Goal: Task Accomplishment & Management: Manage account settings

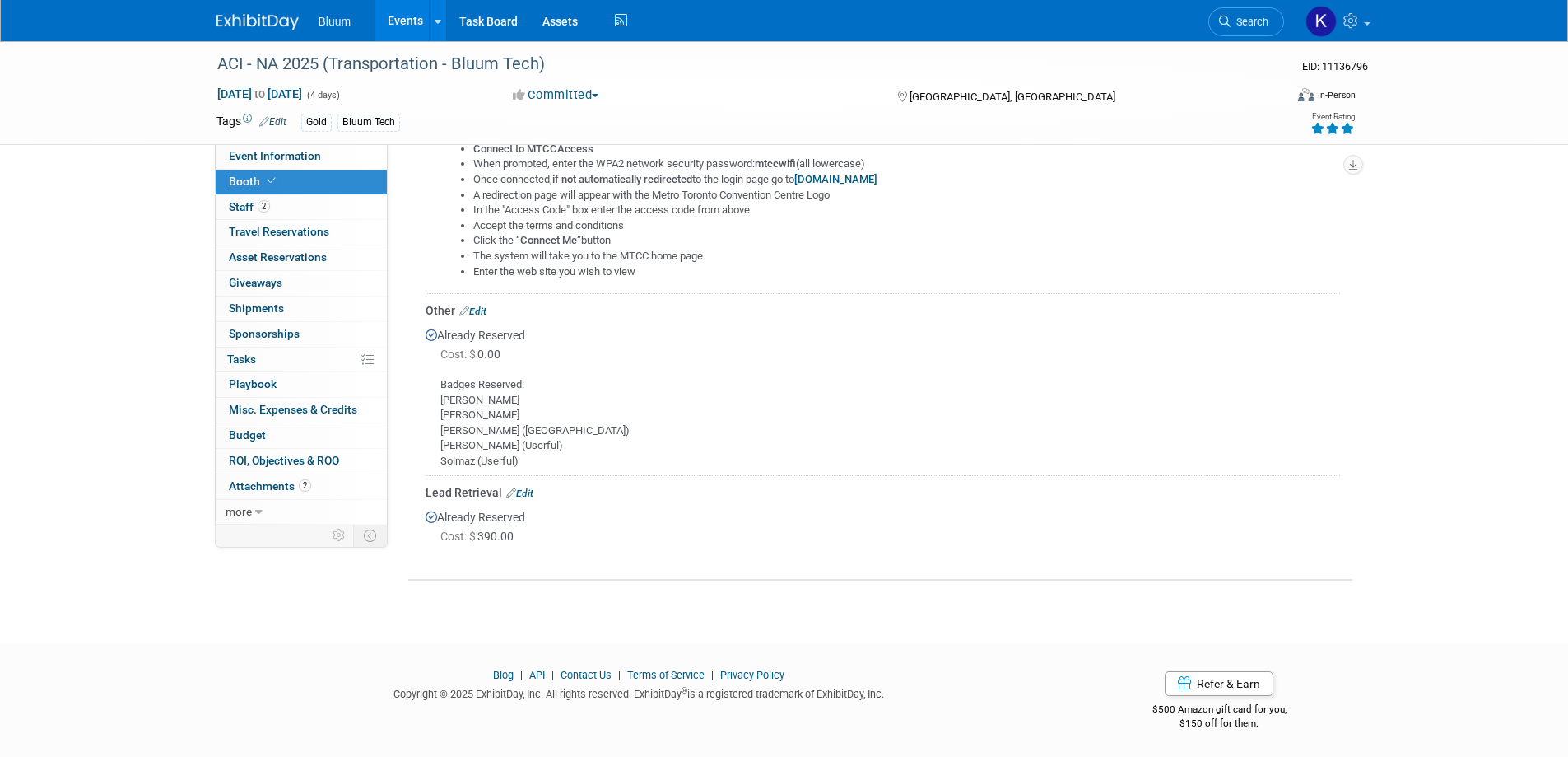
click at [402, 11] on link "Events" at bounding box center [405, 20] width 60 height 41
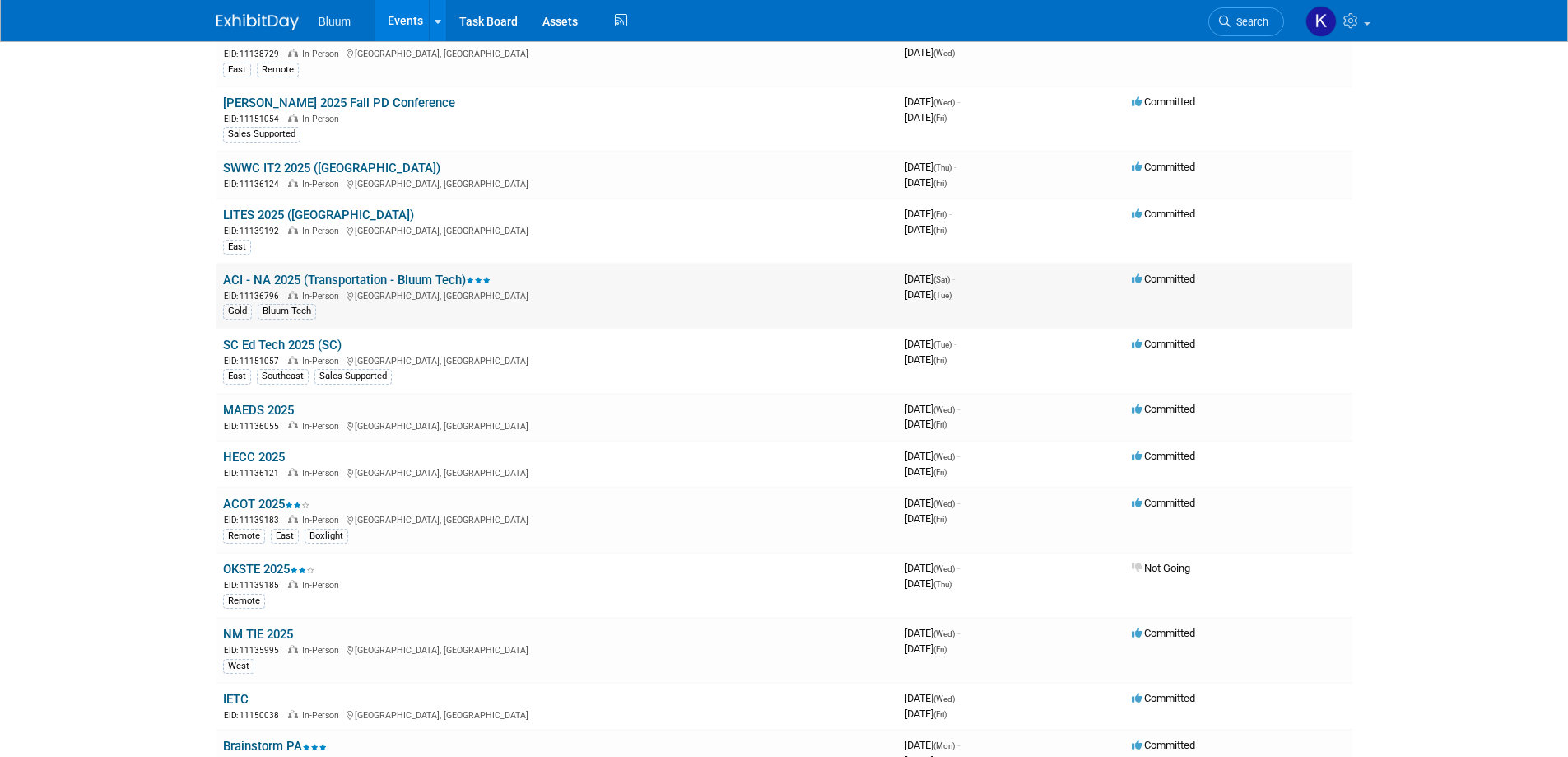
scroll to position [741, 0]
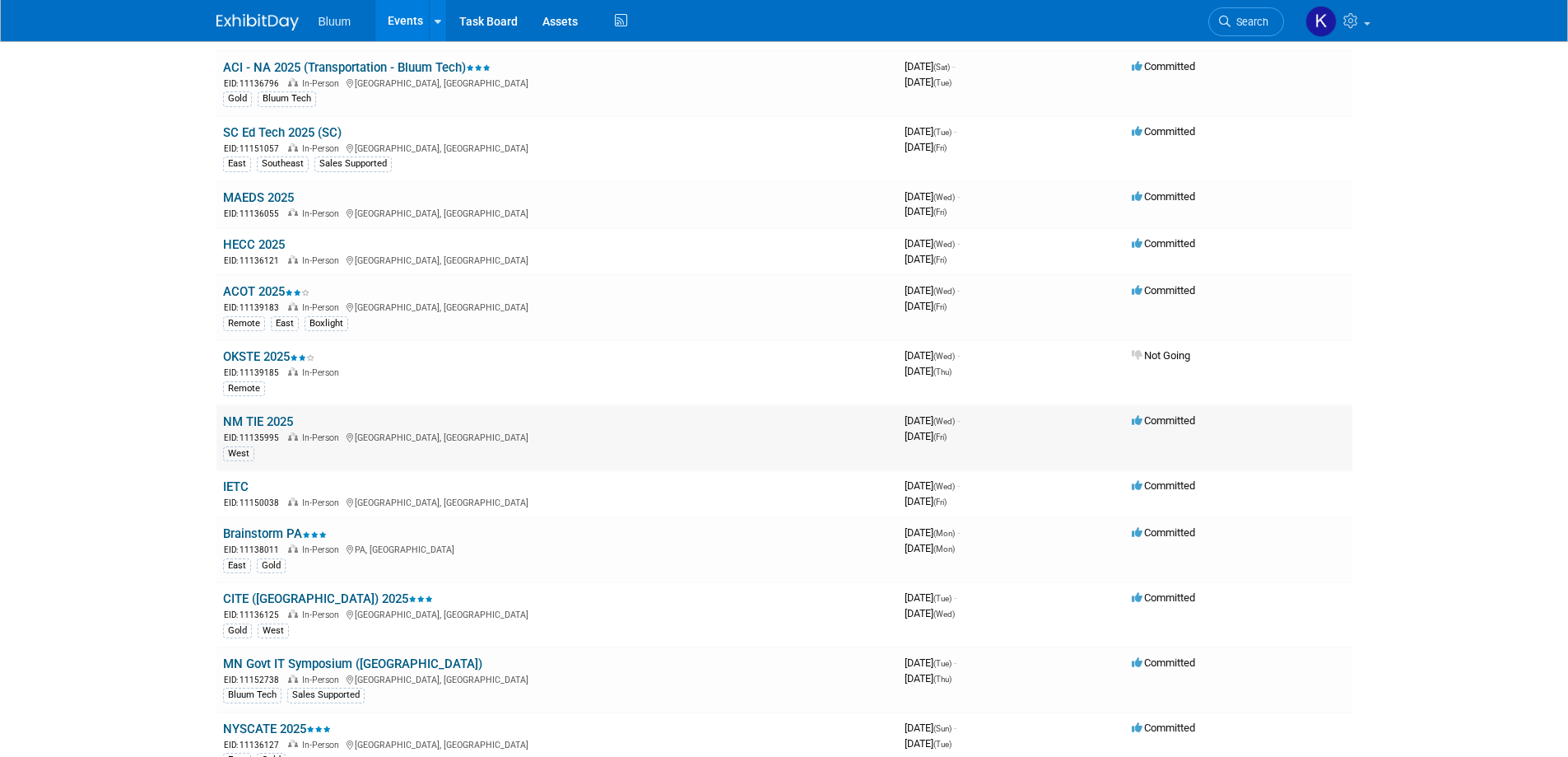
click at [282, 418] on link "NM TIE 2025" at bounding box center [258, 422] width 70 height 15
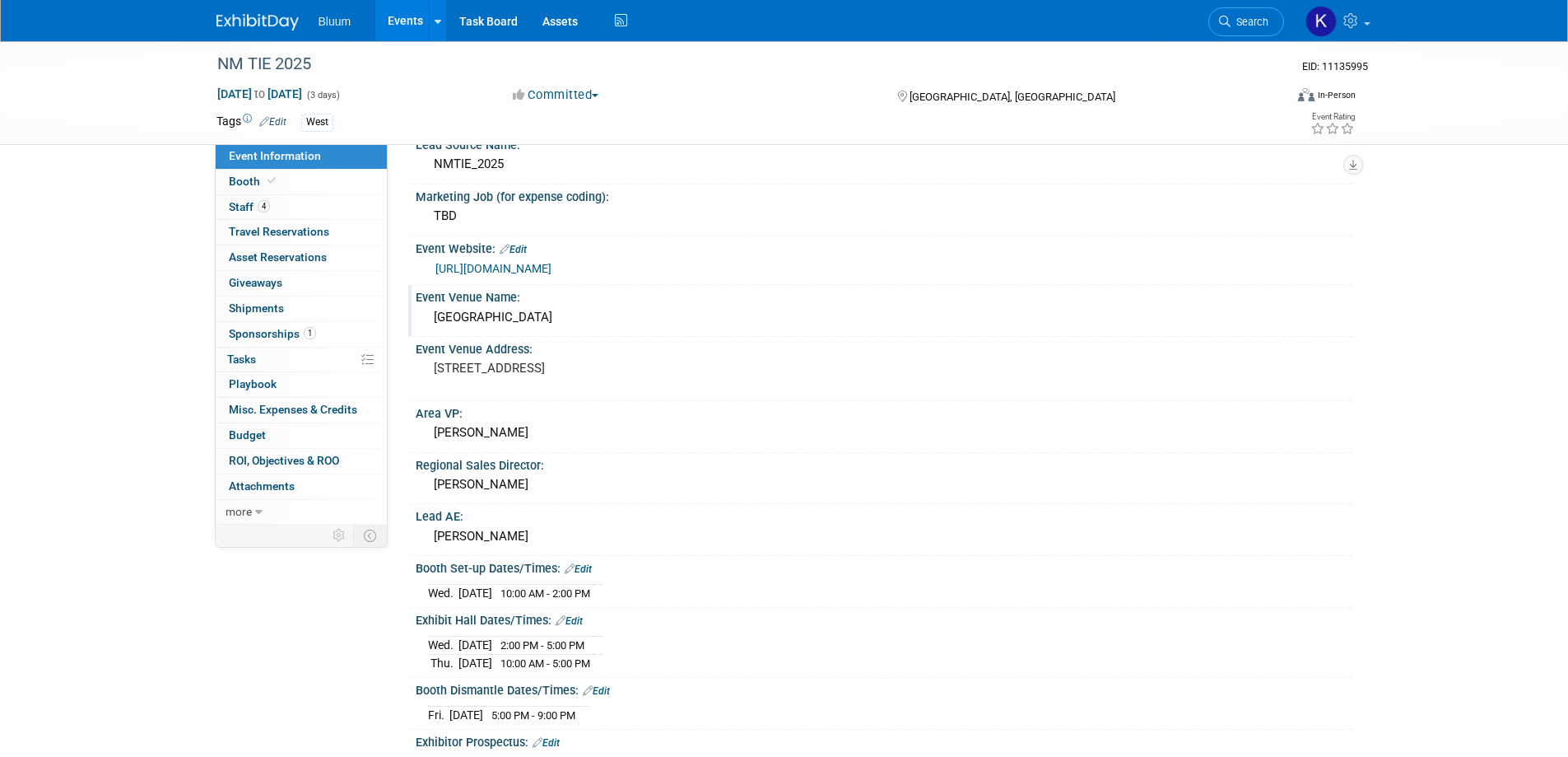
scroll to position [247, 0]
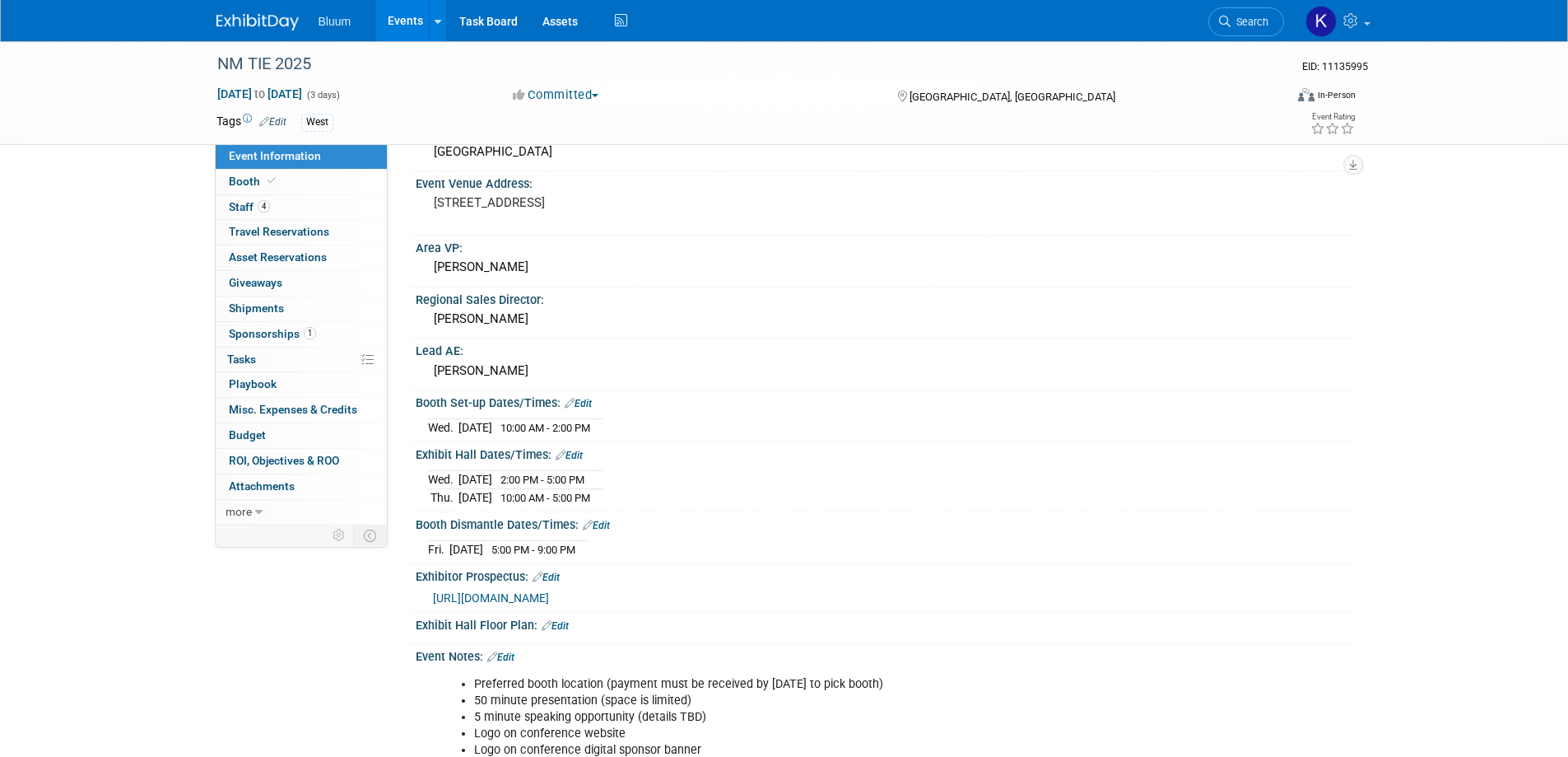
click at [595, 519] on link "Edit" at bounding box center [597, 525] width 28 height 12
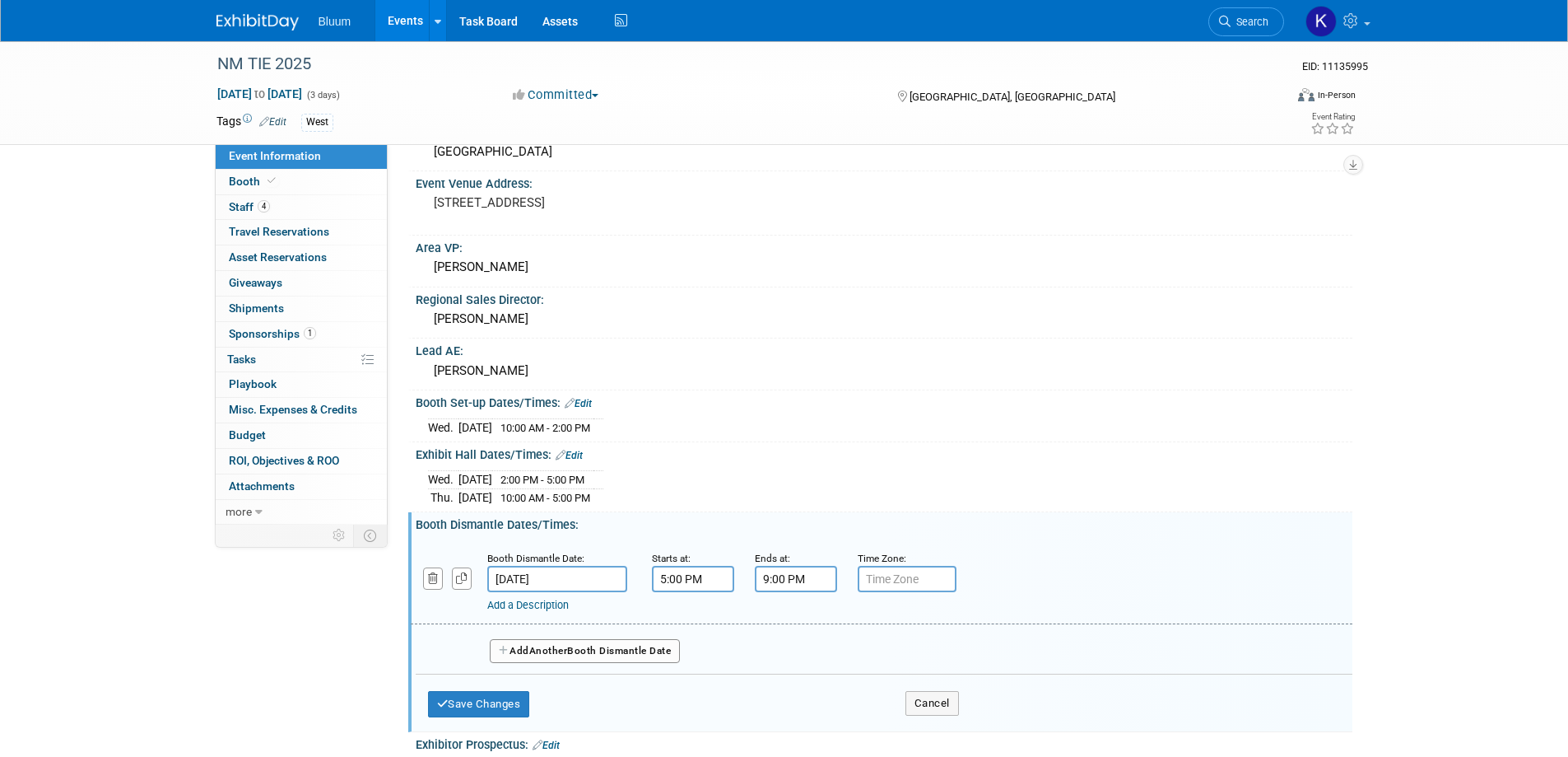
click at [553, 579] on input "Nov 14, 2025" at bounding box center [557, 578] width 140 height 27
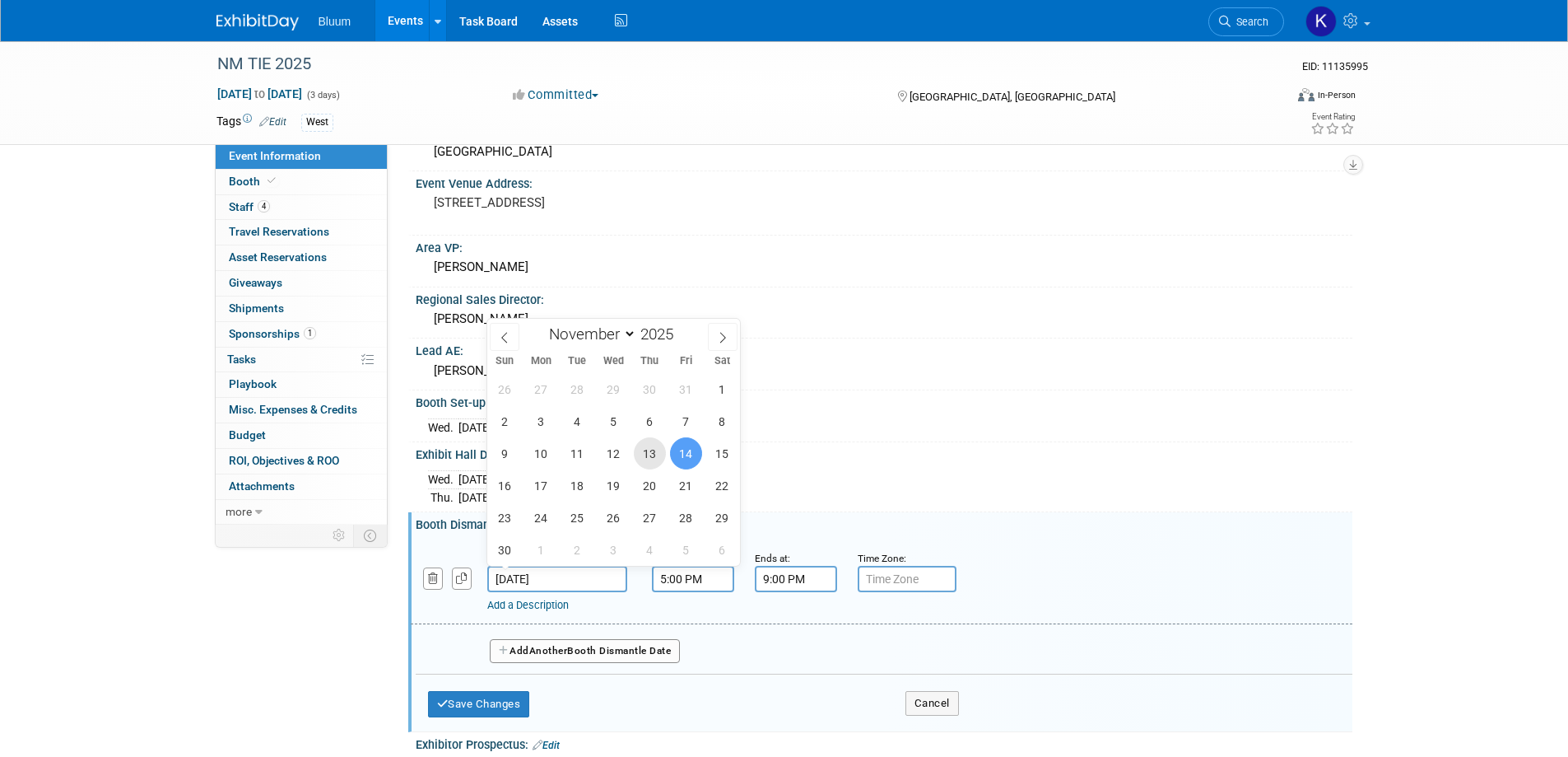
click at [645, 448] on span "13" at bounding box center [649, 453] width 32 height 32
type input "Nov 13, 2025"
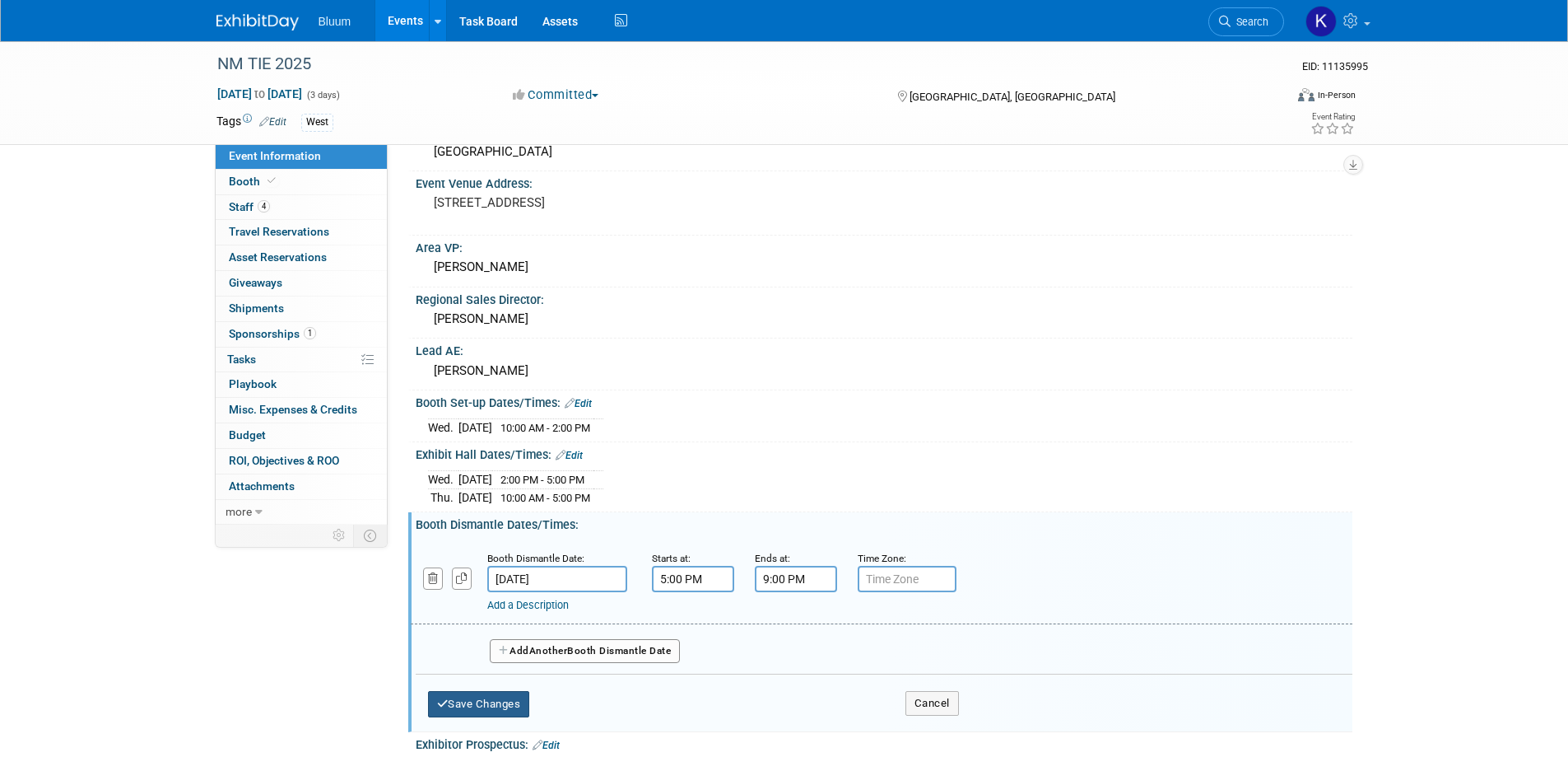
click at [494, 694] on button "Save Changes" at bounding box center [479, 704] width 102 height 27
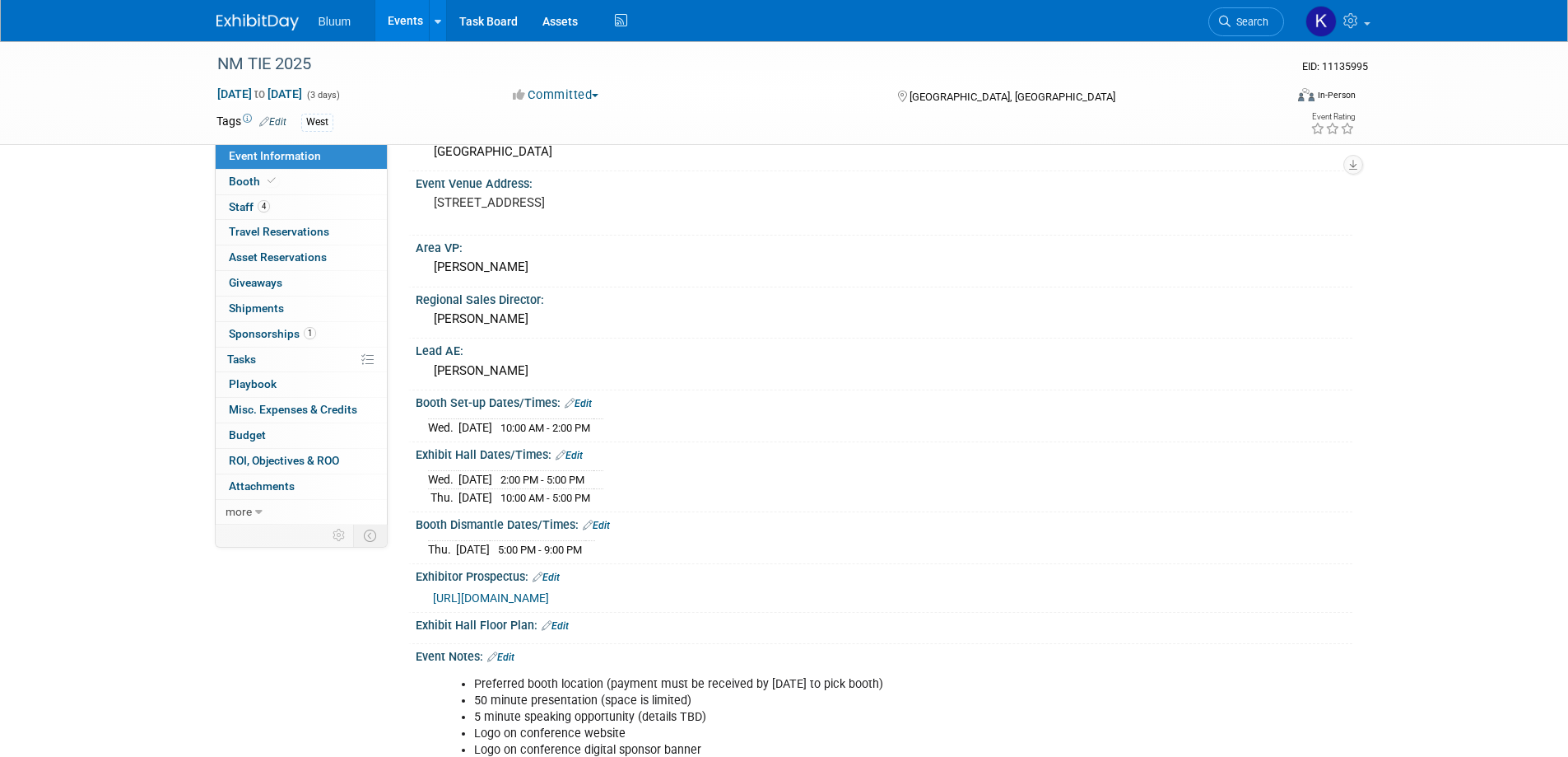
click at [394, 17] on link "Events" at bounding box center [405, 20] width 60 height 41
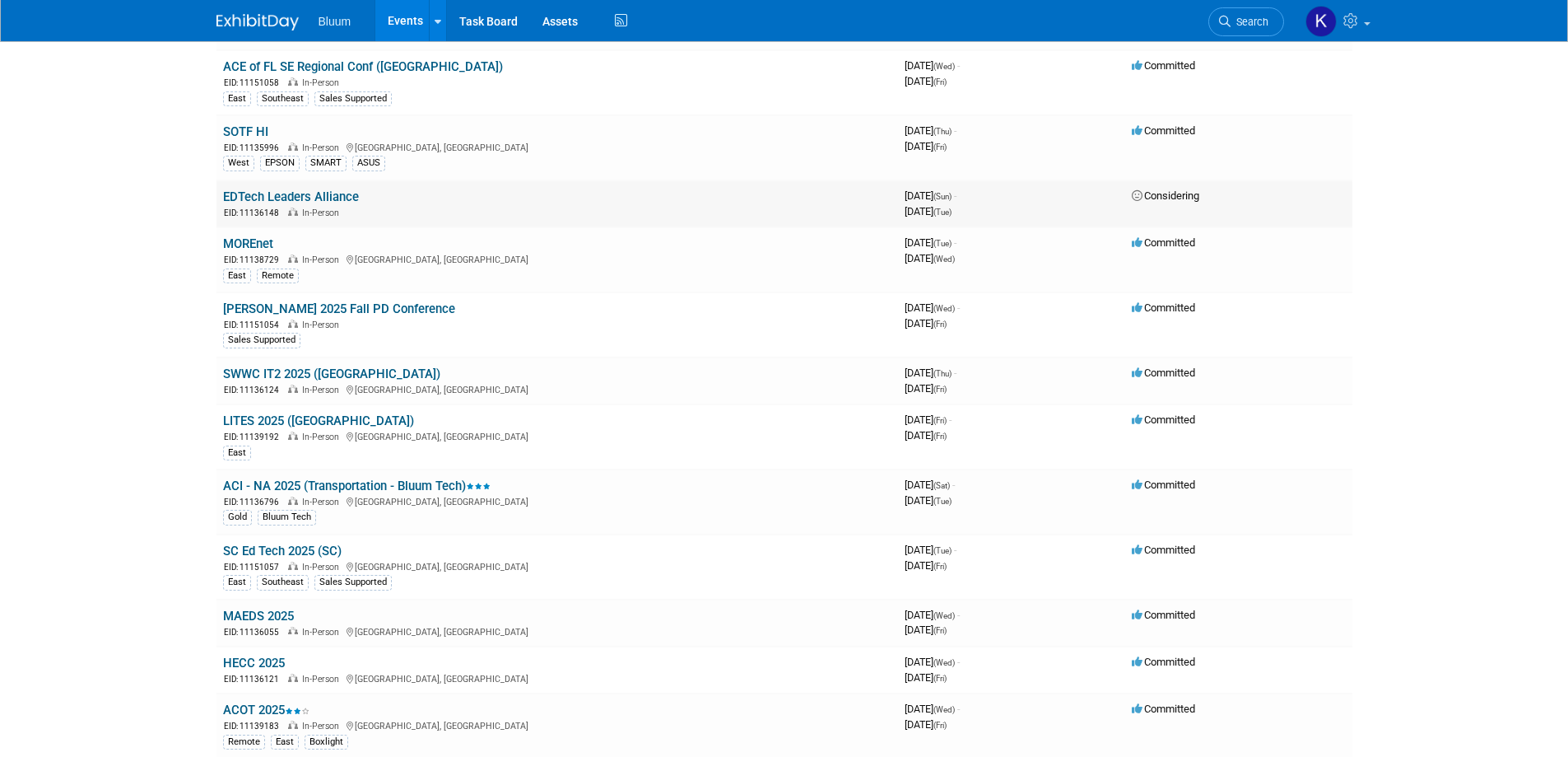
scroll to position [330, 0]
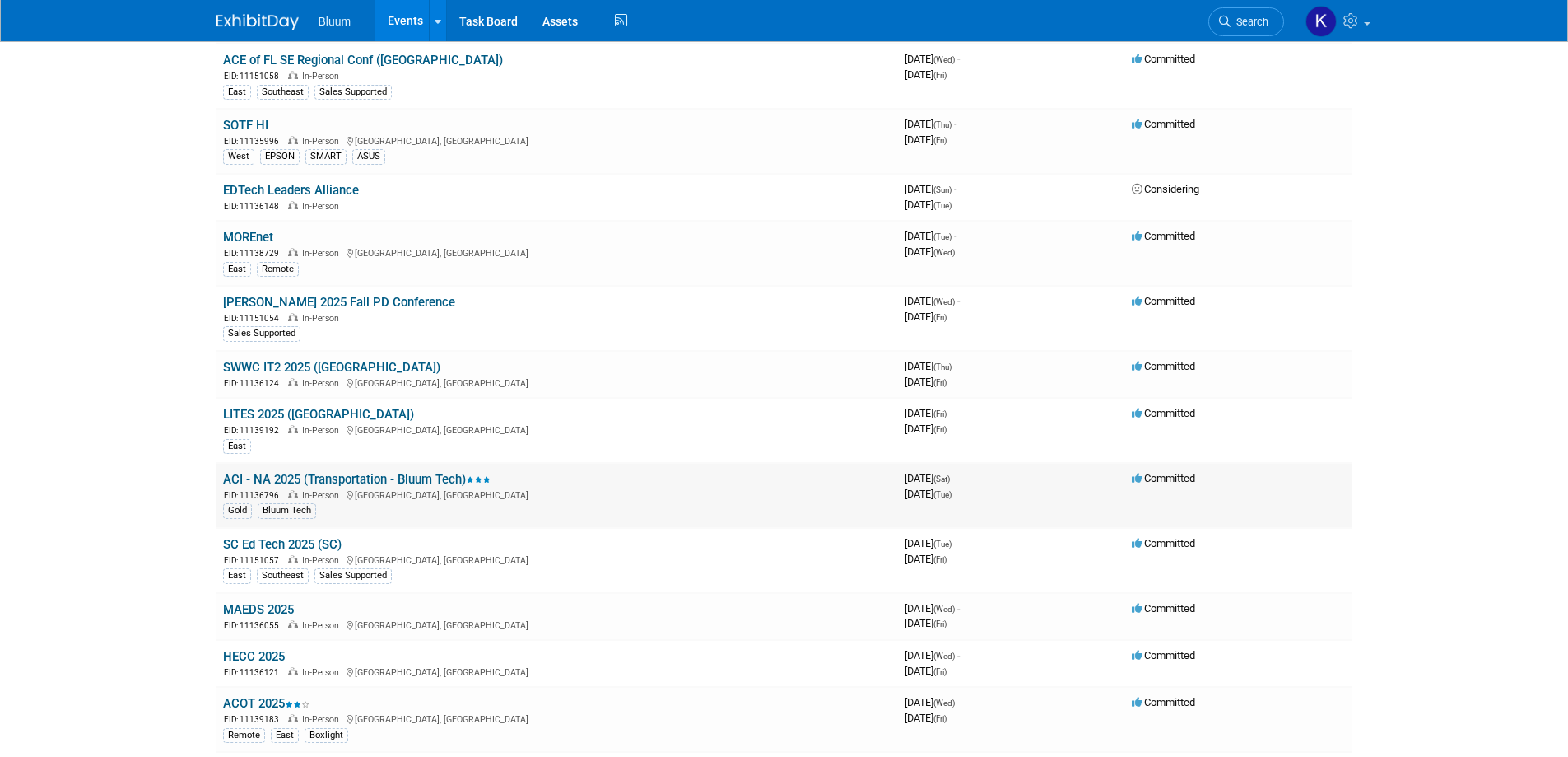
click at [307, 479] on link "ACI - NA 2025 (Transportation - Bluum Tech)" at bounding box center [356, 479] width 268 height 15
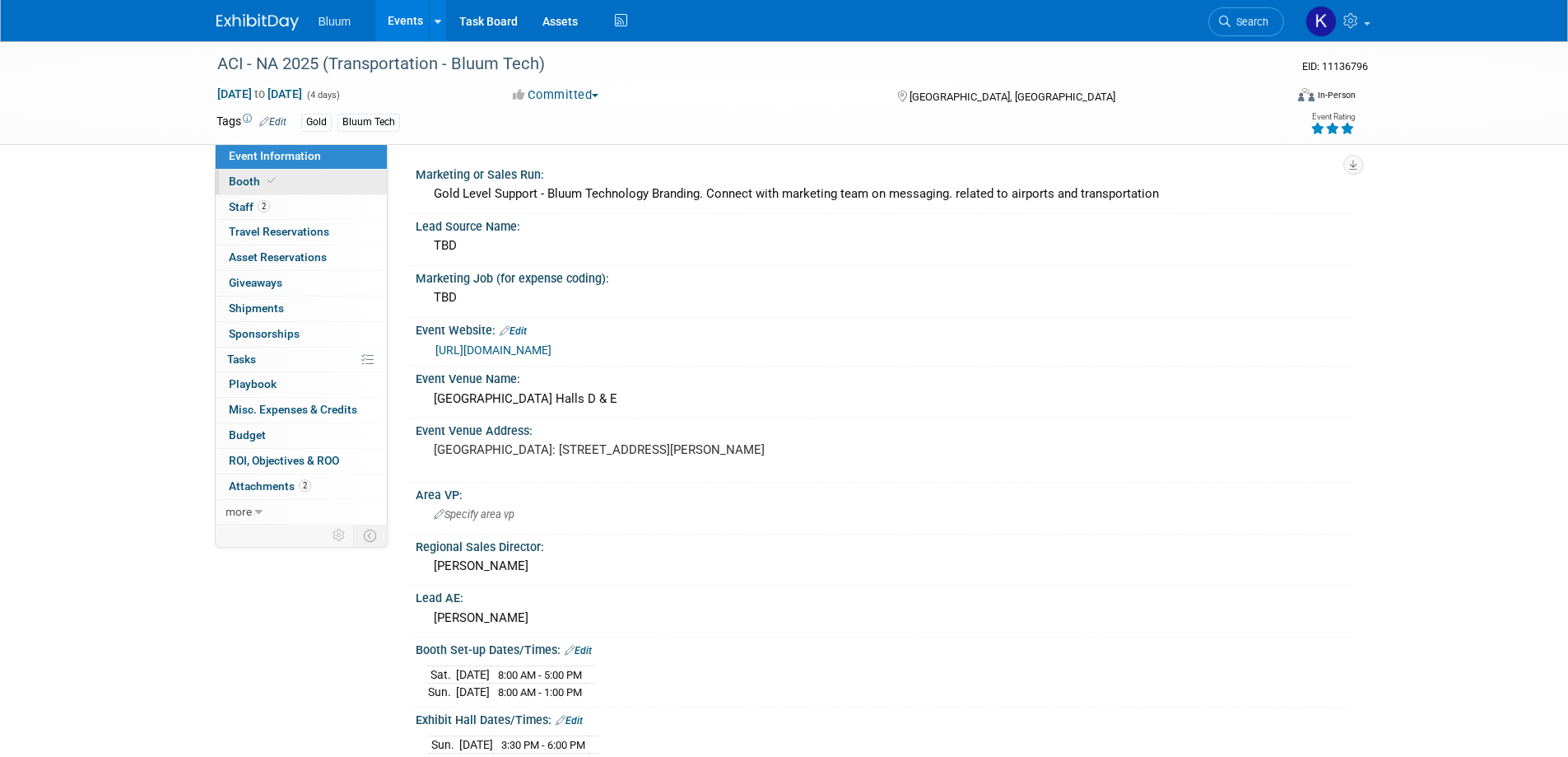
click at [247, 188] on link "Booth" at bounding box center [301, 181] width 171 height 25
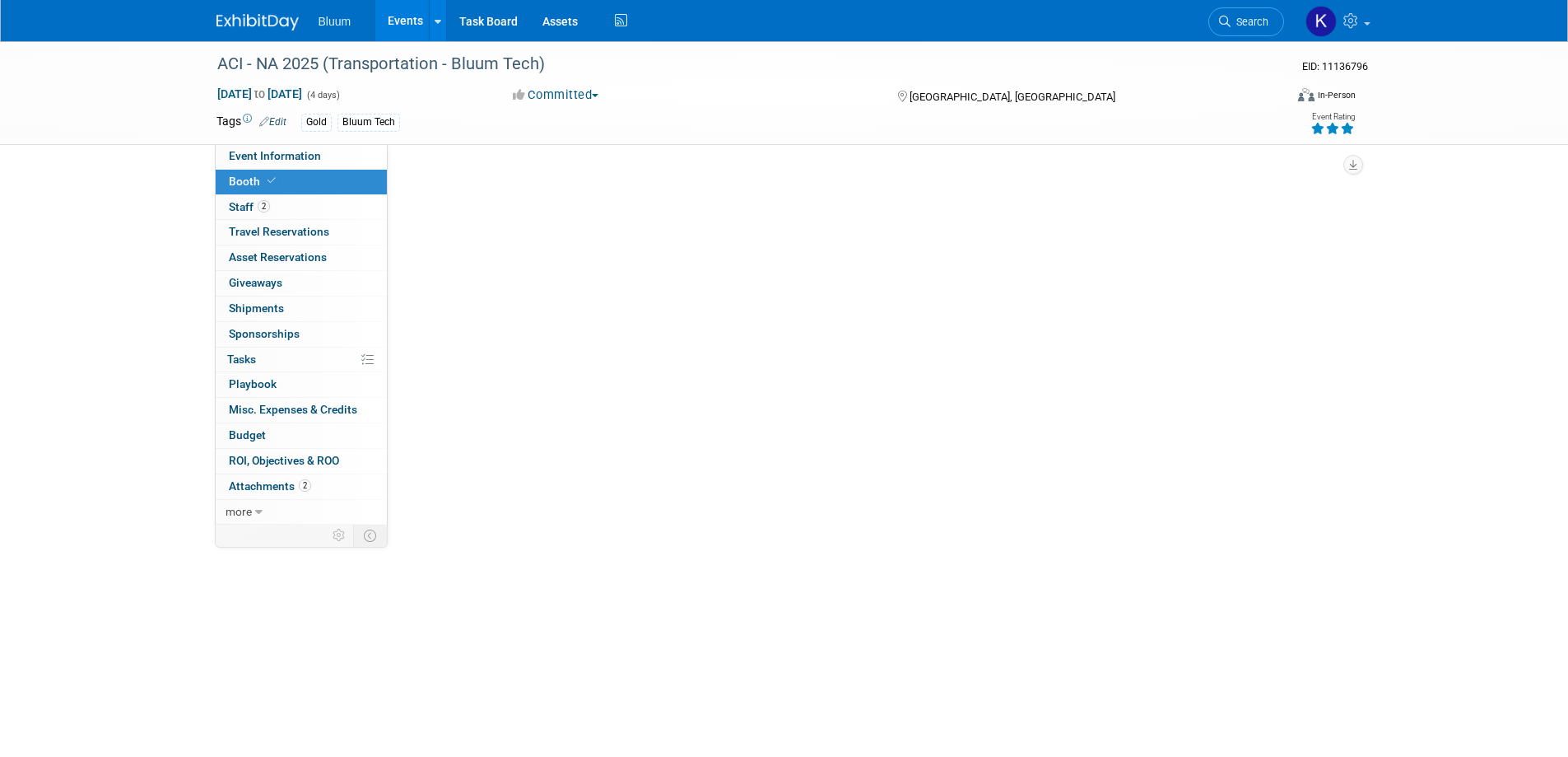
click at [247, 188] on link "Booth" at bounding box center [301, 181] width 171 height 25
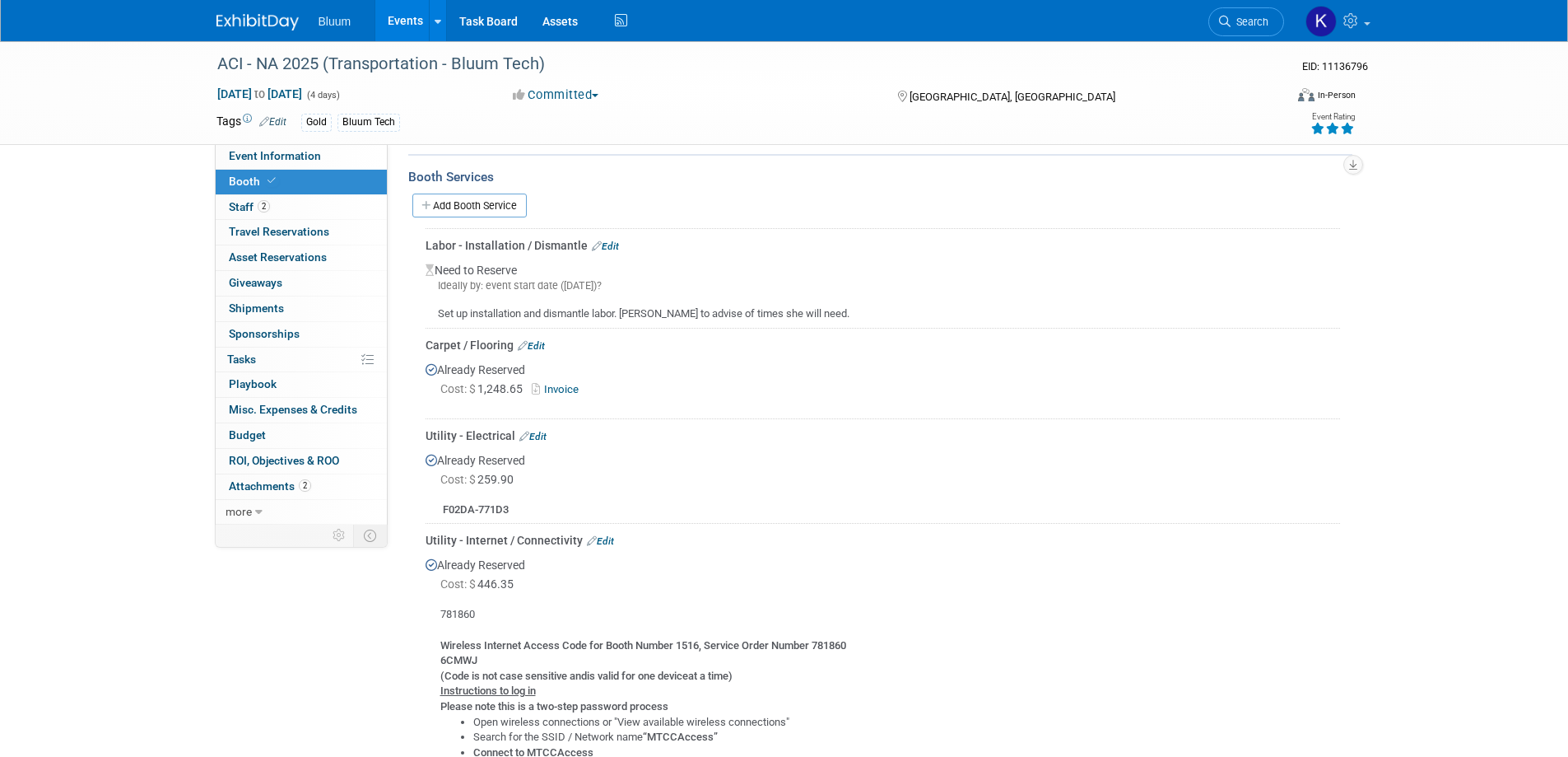
scroll to position [247, 0]
